Goal: Task Accomplishment & Management: Complete application form

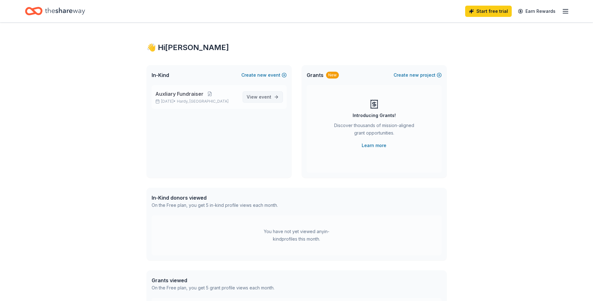
click at [269, 97] on span "event" at bounding box center [265, 96] width 12 height 5
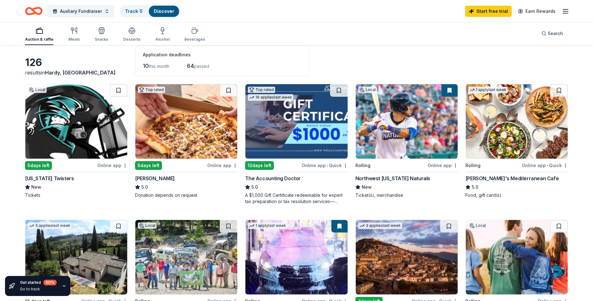
scroll to position [62, 0]
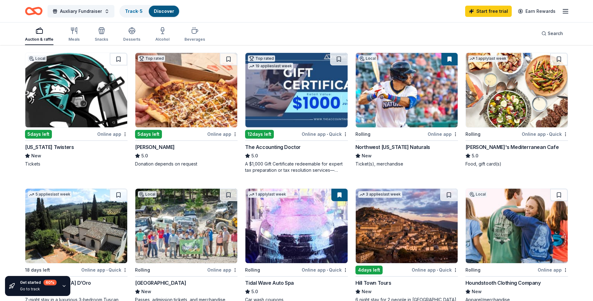
click at [118, 131] on div "Online app" at bounding box center [112, 134] width 30 height 8
click at [157, 135] on div "5 days left" at bounding box center [148, 134] width 27 height 9
click at [406, 145] on div "Northwest Arkansas Naturals" at bounding box center [392, 146] width 75 height 7
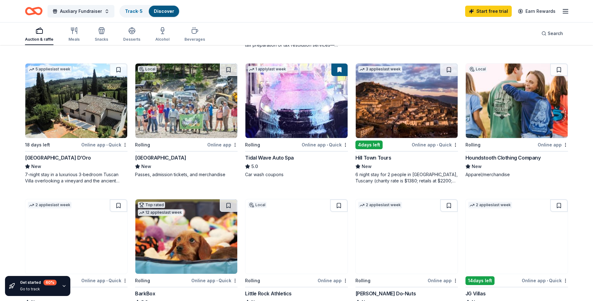
scroll to position [219, 0]
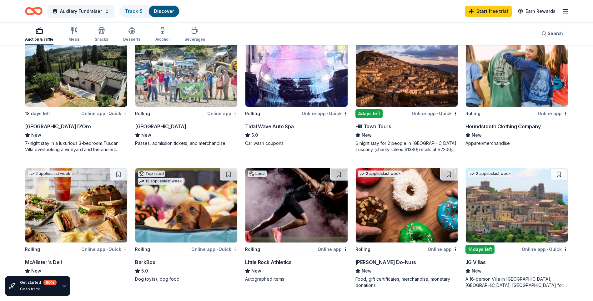
click at [227, 115] on div "Online app" at bounding box center [222, 113] width 30 height 8
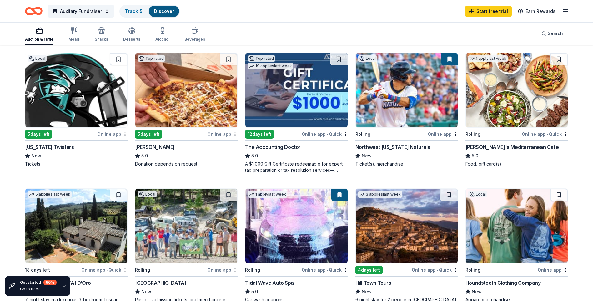
click at [438, 132] on div "Online app" at bounding box center [442, 134] width 30 height 8
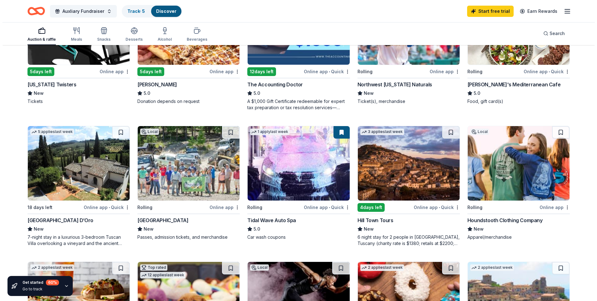
scroll to position [0, 0]
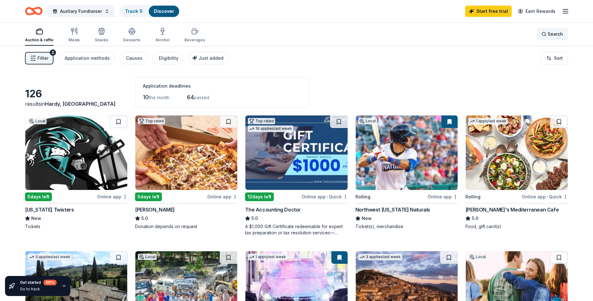
click at [546, 35] on div "Search" at bounding box center [552, 33] width 22 height 7
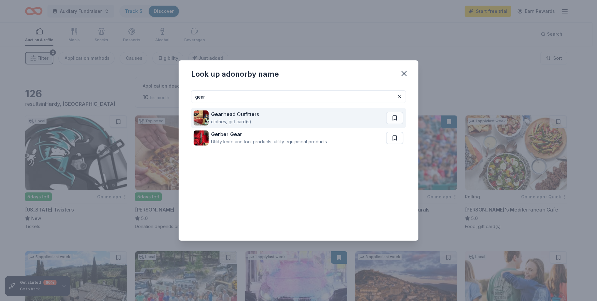
type input "gear"
click at [243, 112] on div "Gear h ea d Outfitt er s" at bounding box center [235, 113] width 48 height 7
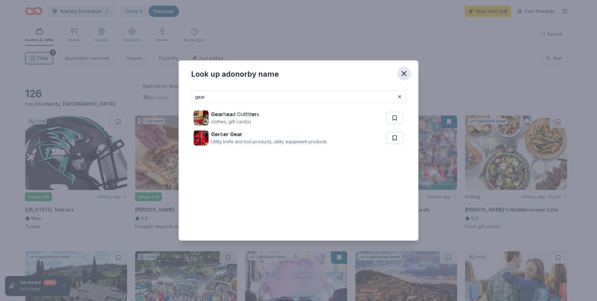
click at [408, 74] on icon "button" at bounding box center [404, 73] width 9 height 9
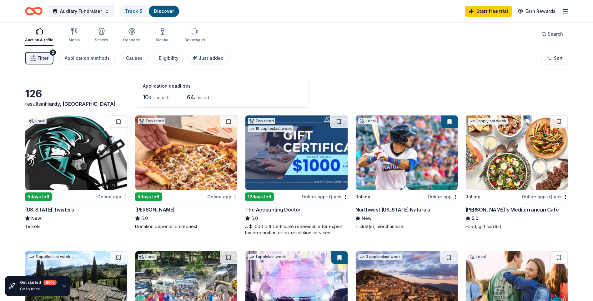
click at [33, 57] on icon "button" at bounding box center [33, 58] width 6 height 6
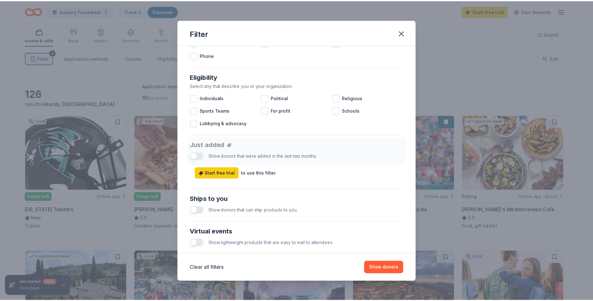
scroll to position [246, 0]
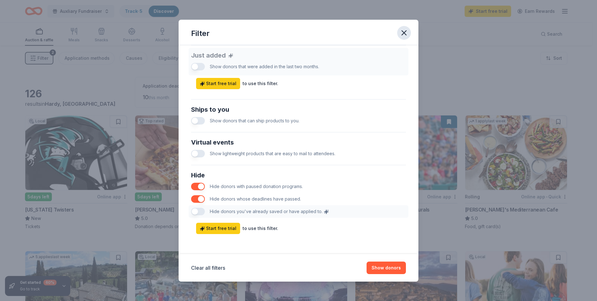
click at [406, 31] on icon "button" at bounding box center [404, 33] width 4 height 4
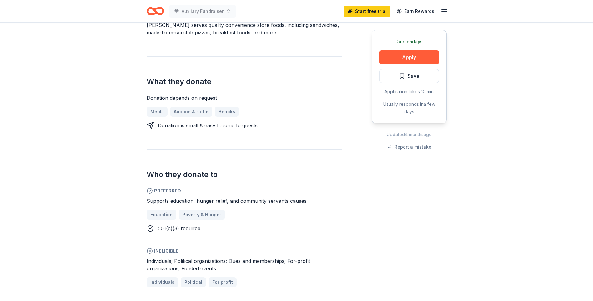
scroll to position [281, 0]
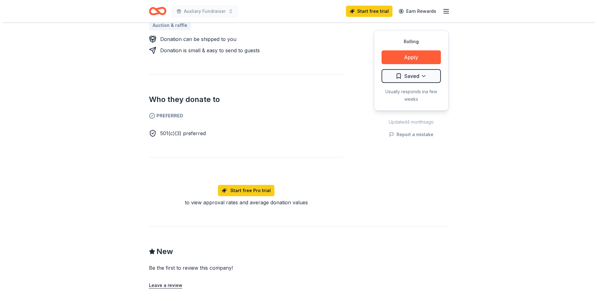
scroll to position [344, 0]
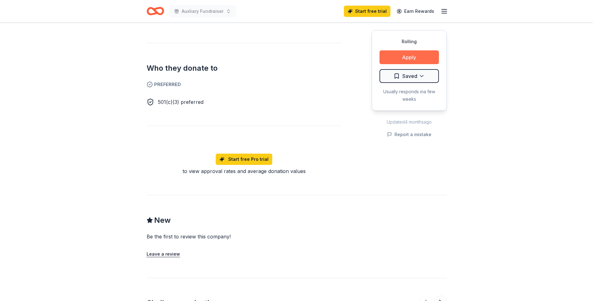
click at [410, 54] on button "Apply" at bounding box center [408, 57] width 59 height 14
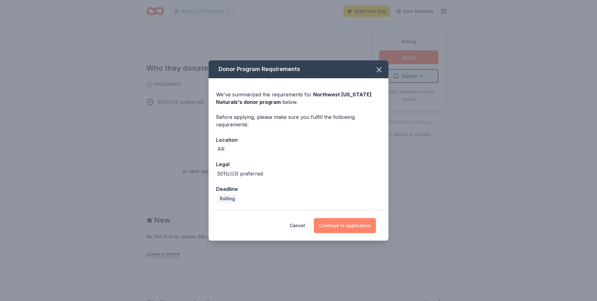
click at [336, 224] on button "Continue to application" at bounding box center [345, 225] width 62 height 15
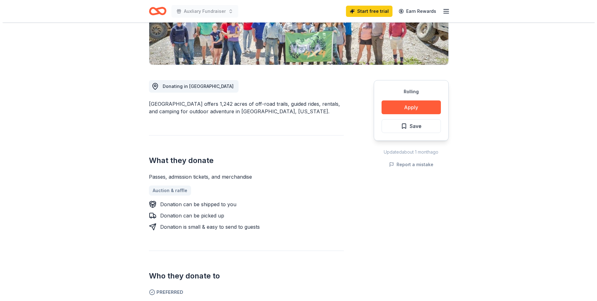
scroll to position [187, 0]
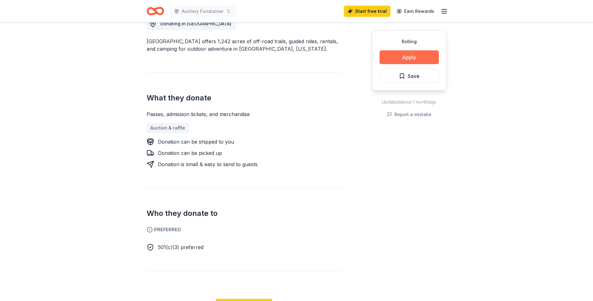
click at [400, 55] on button "Apply" at bounding box center [408, 57] width 59 height 14
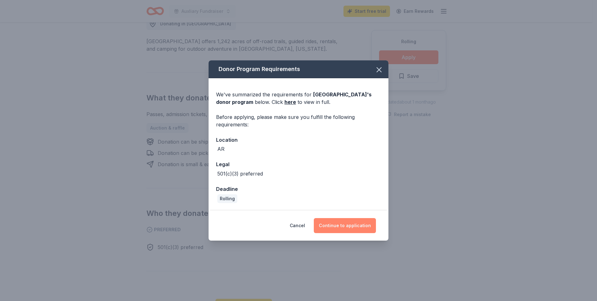
click at [340, 224] on button "Continue to application" at bounding box center [345, 225] width 62 height 15
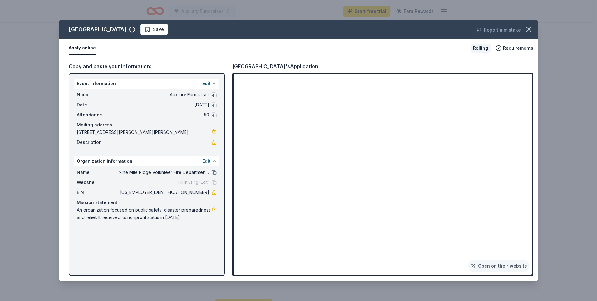
click at [214, 93] on button at bounding box center [214, 94] width 5 height 5
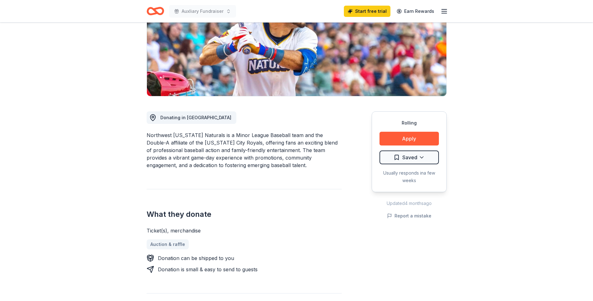
scroll to position [156, 0]
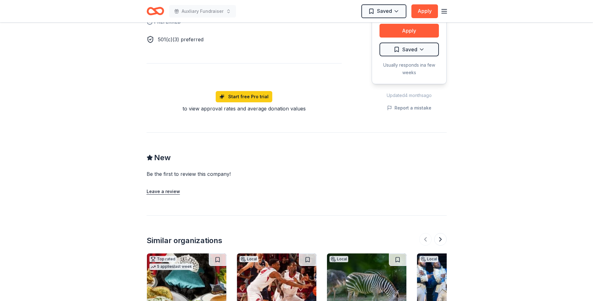
scroll to position [437, 0]
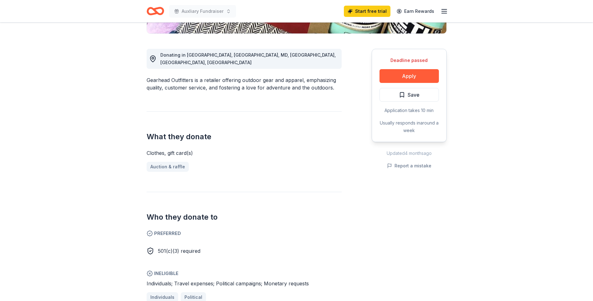
scroll to position [62, 0]
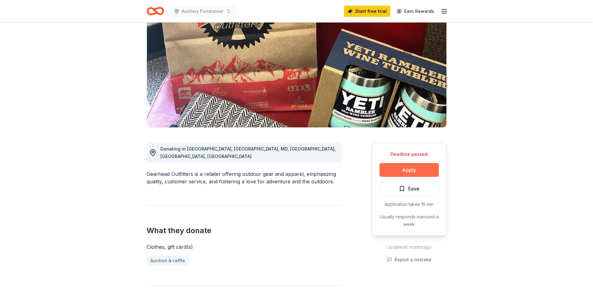
click at [402, 170] on button "Apply" at bounding box center [408, 170] width 59 height 14
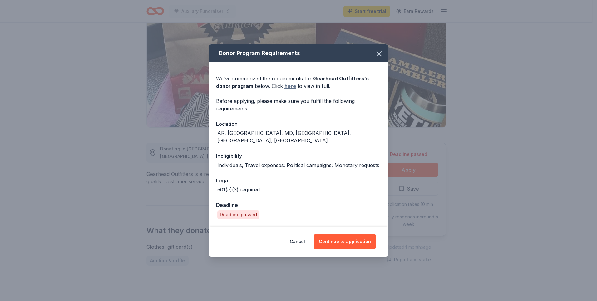
click at [285, 89] on link "here" at bounding box center [291, 85] width 12 height 7
click at [377, 54] on icon "button" at bounding box center [379, 53] width 9 height 9
